Goal: Task Accomplishment & Management: Manage account settings

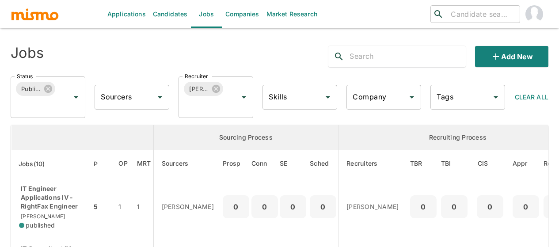
scroll to position [309, 0]
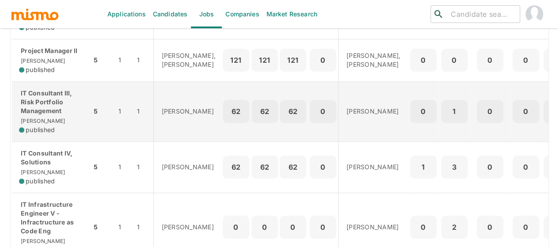
click at [34, 114] on p "IT Consultant III, Risk Portfolio Management" at bounding box center [51, 102] width 65 height 27
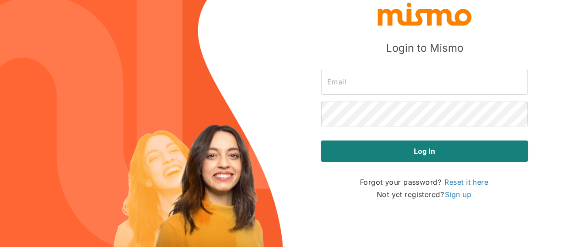
click at [362, 70] on input "text" at bounding box center [424, 82] width 207 height 25
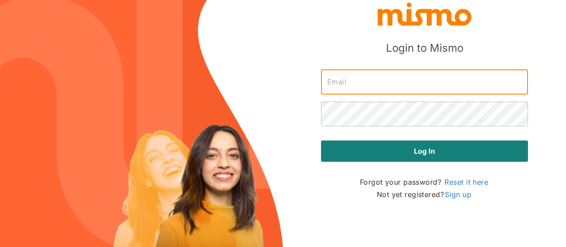
type input "[PERSON_NAME][EMAIL_ADDRESS][DOMAIN_NAME]"
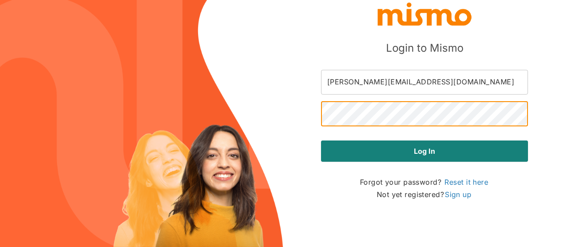
click at [321, 141] on button "Log in" at bounding box center [424, 151] width 207 height 21
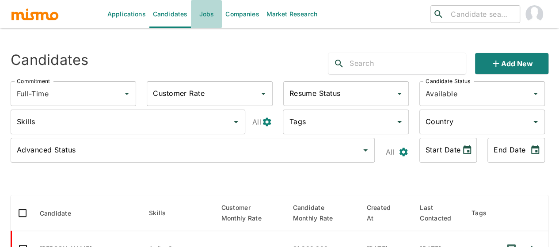
click at [205, 18] on link "Jobs" at bounding box center [206, 14] width 31 height 28
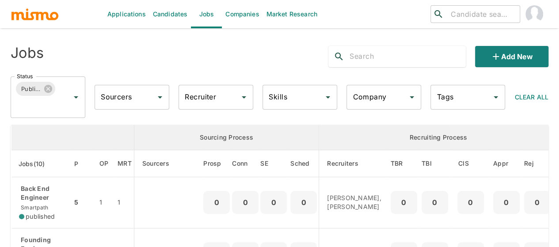
drag, startPoint x: 175, startPoint y: 94, endPoint x: 212, endPoint y: 93, distance: 37.6
click at [212, 93] on div "Recruiter Recruiter" at bounding box center [216, 97] width 75 height 25
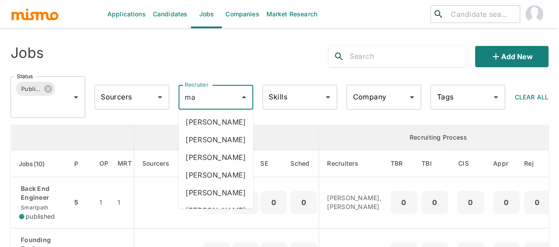
type input "mai"
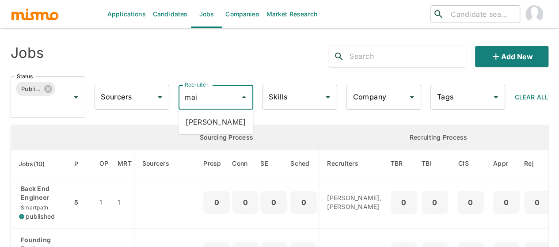
drag, startPoint x: 209, startPoint y: 123, endPoint x: 202, endPoint y: 119, distance: 9.1
click at [209, 123] on li "[PERSON_NAME]" at bounding box center [216, 122] width 75 height 18
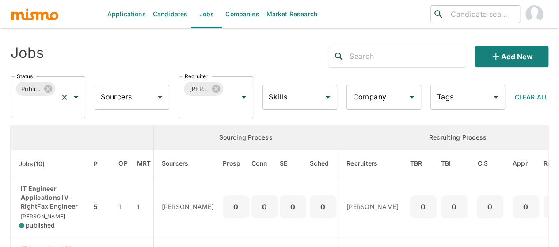
click at [76, 96] on icon "Open" at bounding box center [76, 97] width 4 height 2
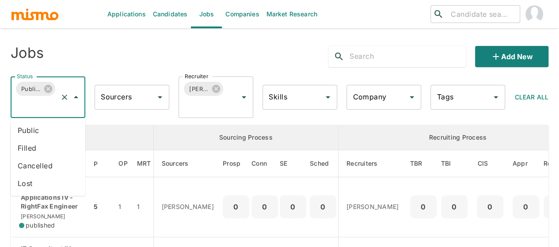
click at [49, 130] on li "Public" at bounding box center [48, 131] width 75 height 18
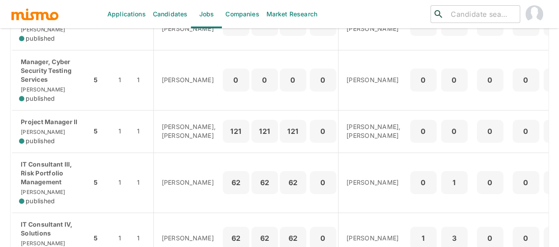
scroll to position [343, 0]
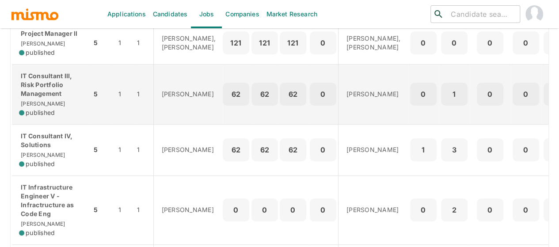
click at [45, 98] on p "IT Consultant III, Risk Portfolio Management" at bounding box center [51, 85] width 65 height 27
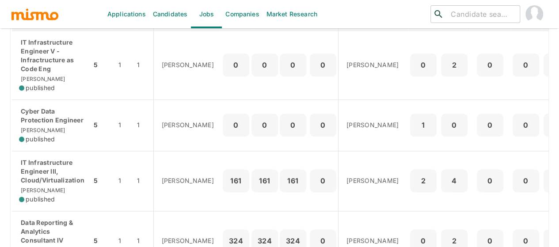
scroll to position [520, 0]
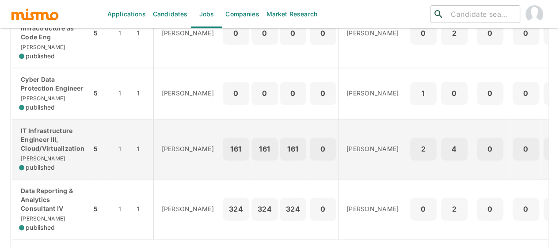
click at [47, 153] on p "IT Infrastructure Engineer III, Cloud/Virtualization" at bounding box center [51, 139] width 65 height 27
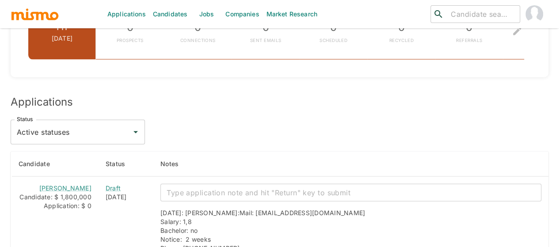
scroll to position [1114, 0]
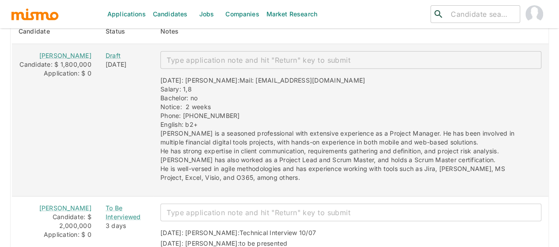
click at [191, 62] on div "x ​" at bounding box center [350, 60] width 381 height 18
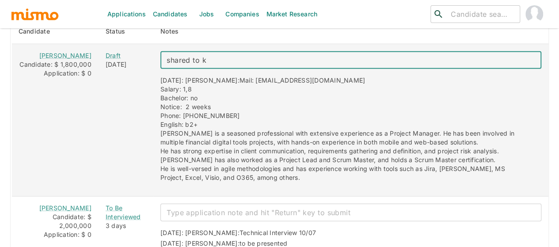
type textarea "shared to kp"
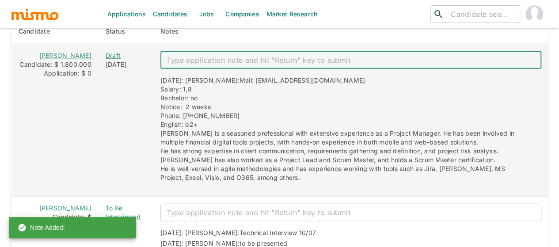
click at [106, 51] on div "Draft" at bounding box center [126, 55] width 41 height 9
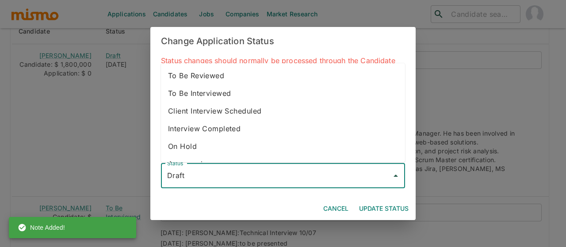
click at [204, 178] on input "Draft" at bounding box center [276, 175] width 223 height 17
click at [201, 76] on li "To Be Reviewed" at bounding box center [283, 76] width 244 height 18
type input "To Be Reviewed"
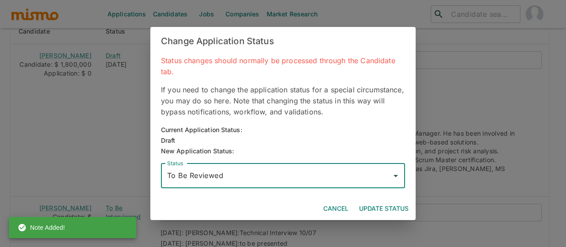
click at [384, 210] on button "Update Status" at bounding box center [383, 209] width 57 height 16
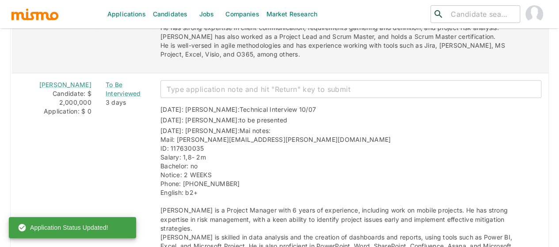
scroll to position [1158, 0]
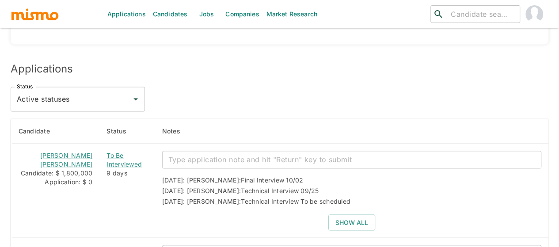
scroll to position [796, 0]
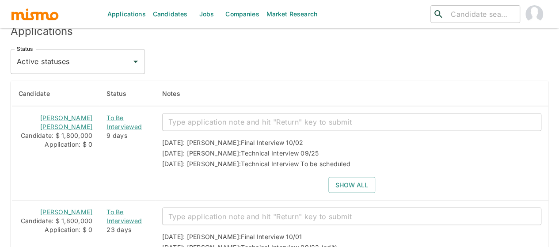
click at [69, 53] on input "Active statuses" at bounding box center [71, 61] width 113 height 17
click at [62, 71] on li "All statuses" at bounding box center [78, 73] width 134 height 18
type input "All statuses"
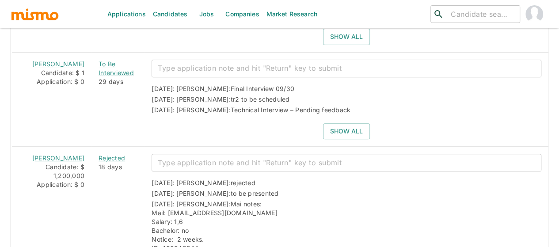
scroll to position [1909, 0]
